Goal: Obtain resource: Obtain resource

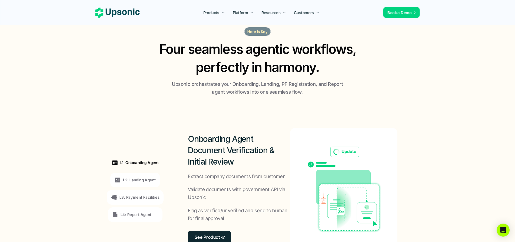
scroll to position [329, 0]
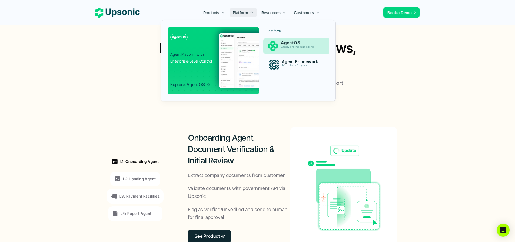
click at [276, 42] on img at bounding box center [272, 46] width 10 height 10
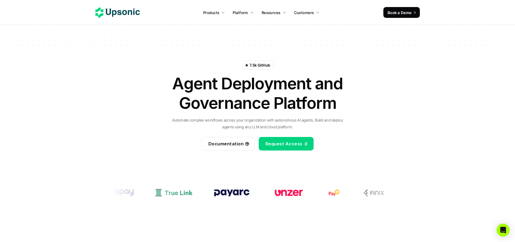
scroll to position [1, 0]
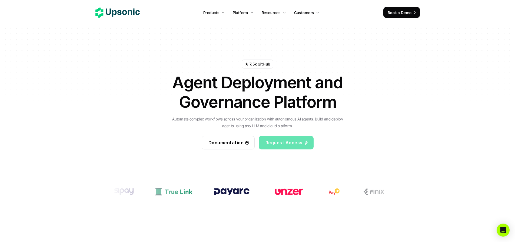
click at [269, 144] on span "Request Access" at bounding box center [283, 142] width 37 height 5
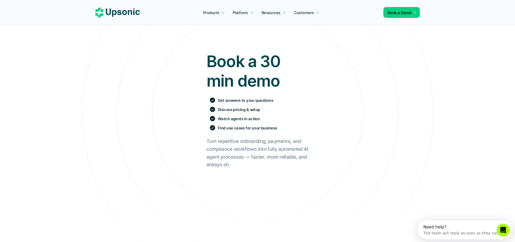
scroll to position [1, 0]
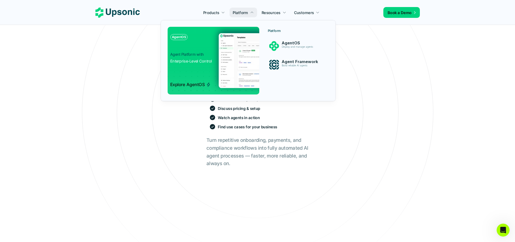
click at [270, 56] on div "Platform AgentOS Deploy and manage agents Agent Framework Build reliable AI age…" at bounding box center [297, 51] width 64 height 48
click at [274, 61] on img at bounding box center [274, 65] width 10 height 10
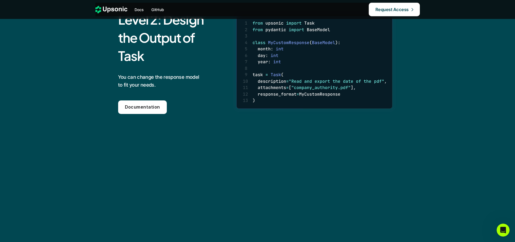
scroll to position [556, 0]
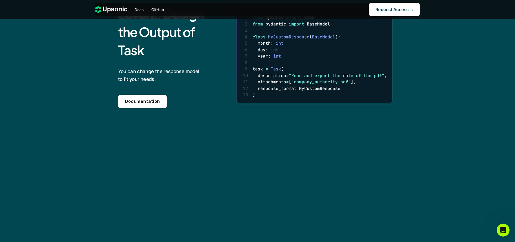
click at [390, 9] on p "Request Access" at bounding box center [391, 10] width 33 height 8
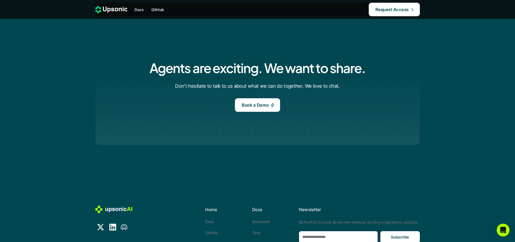
scroll to position [1710, 0]
